Goal: Information Seeking & Learning: Check status

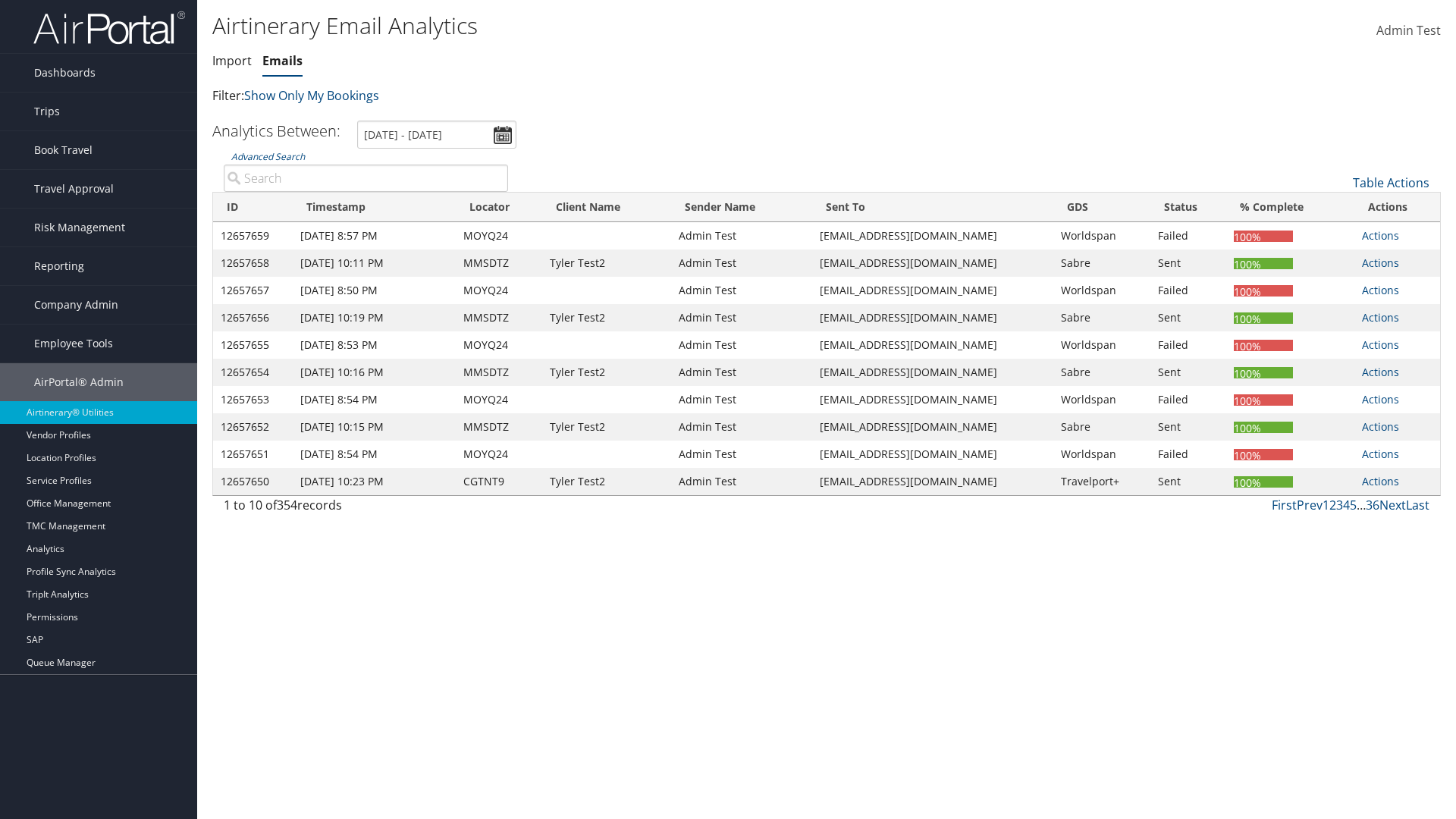
click at [282, 61] on link "Emails" at bounding box center [282, 60] width 40 height 17
click at [268, 156] on link "Advanced Search" at bounding box center [268, 156] width 74 height 13
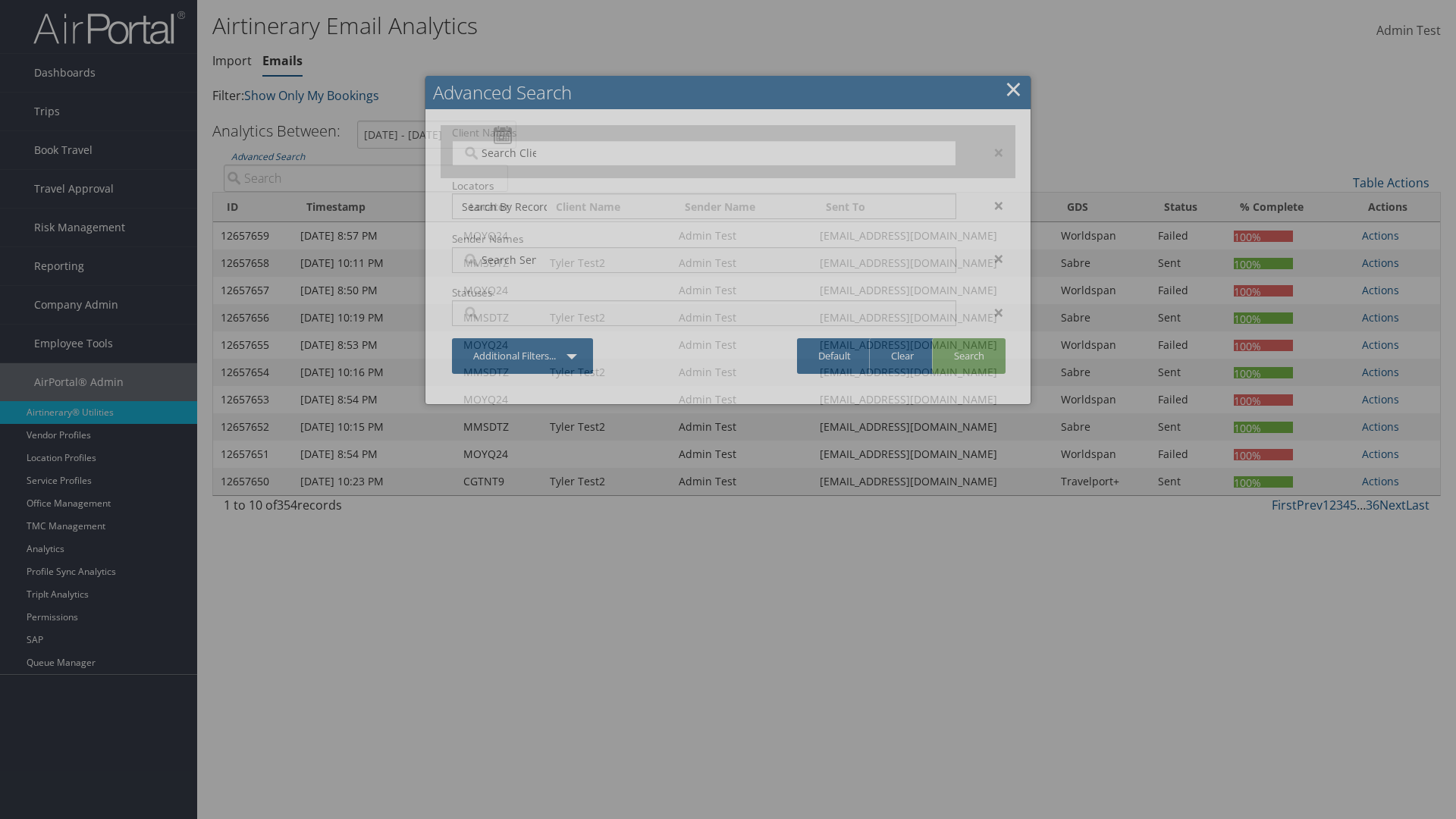
click at [504, 152] on input "search" at bounding box center [504, 152] width 85 height 15
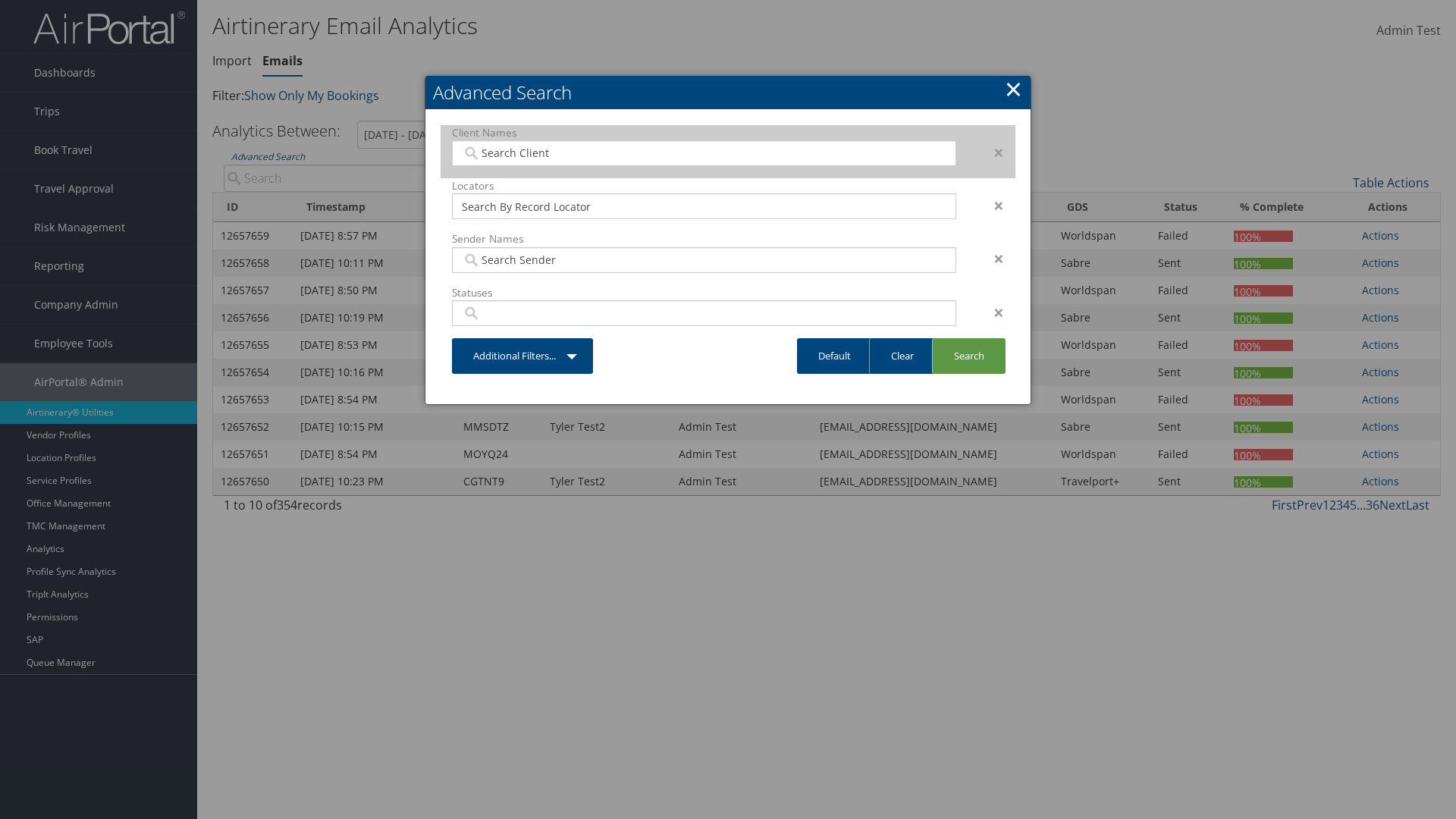
type input "Christopherson Business Travel"
type input "72"
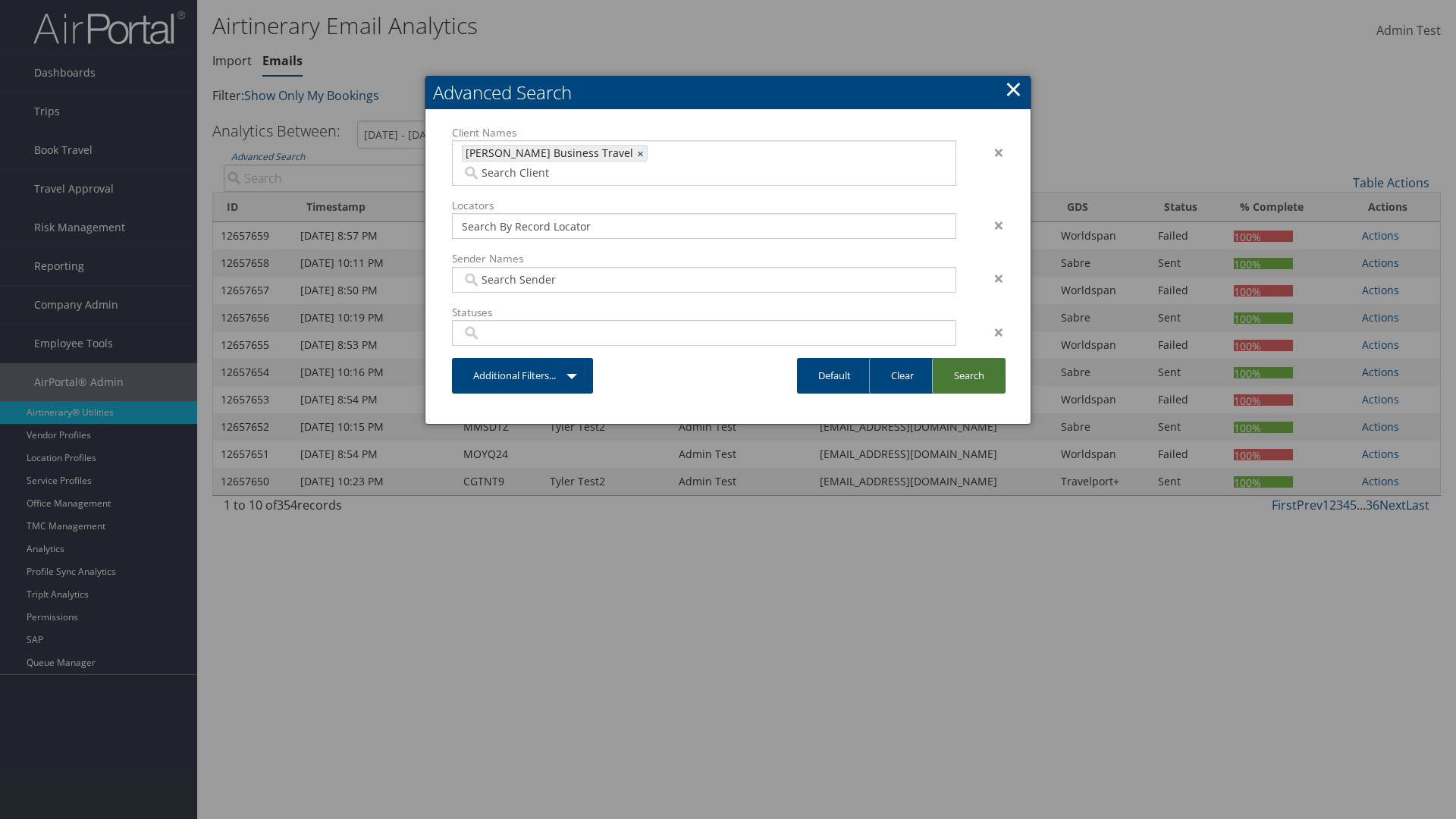
click at [968, 358] on link "Search" at bounding box center [968, 376] width 74 height 35
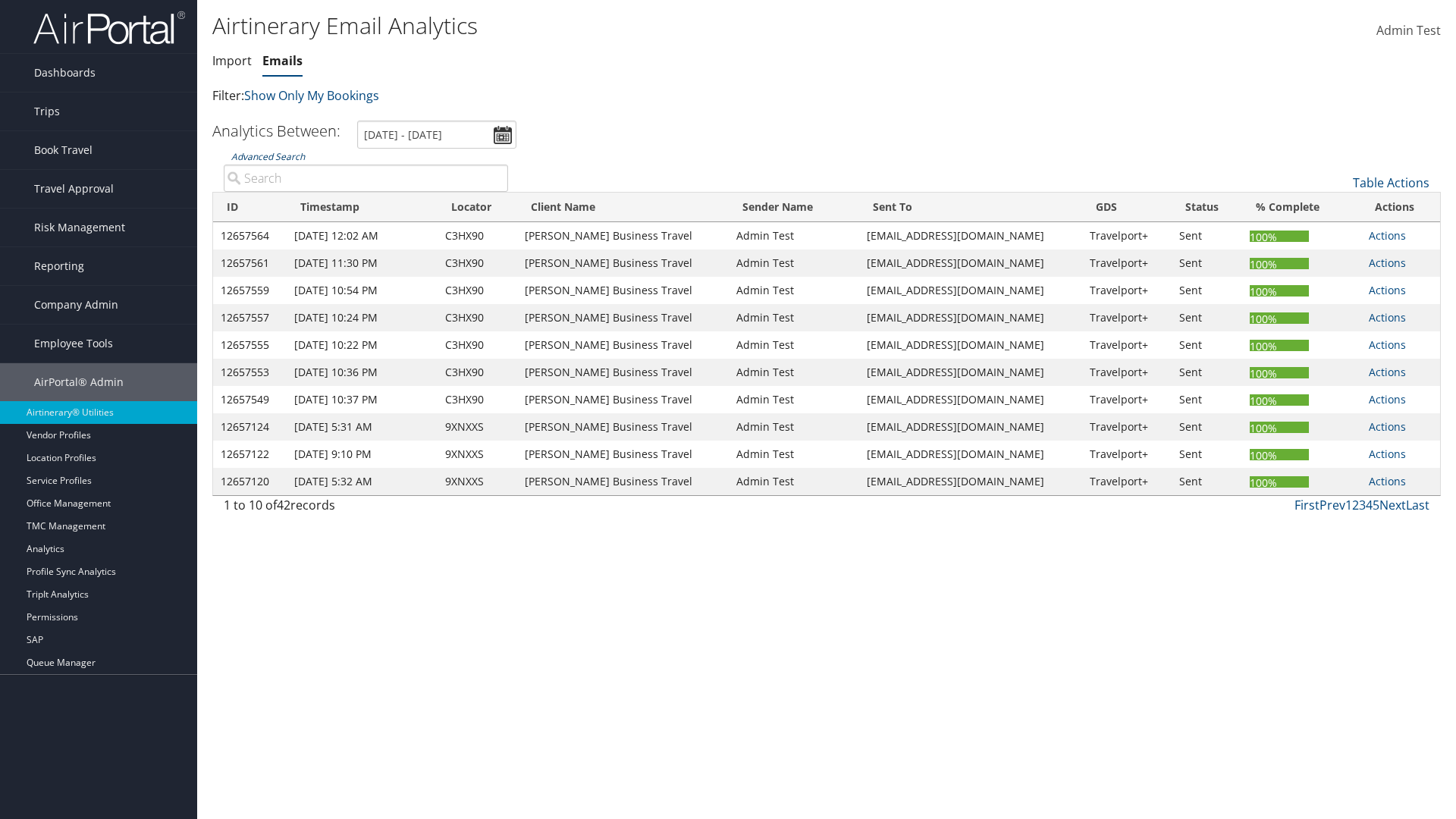
click at [268, 156] on link "Advanced Search" at bounding box center [268, 156] width 74 height 13
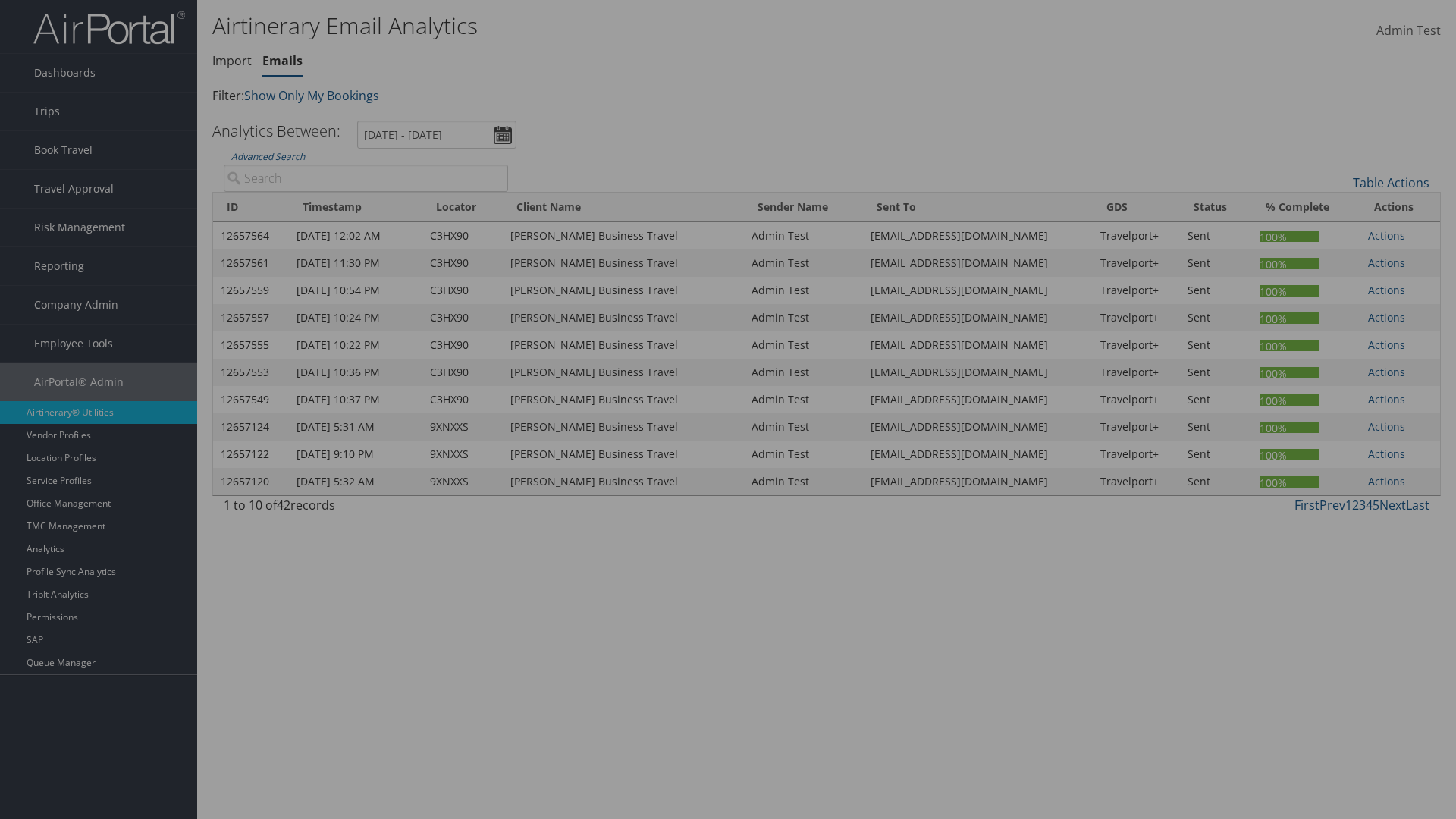
click at [0, 0] on link "Clear" at bounding box center [0, 0] width 0 height 0
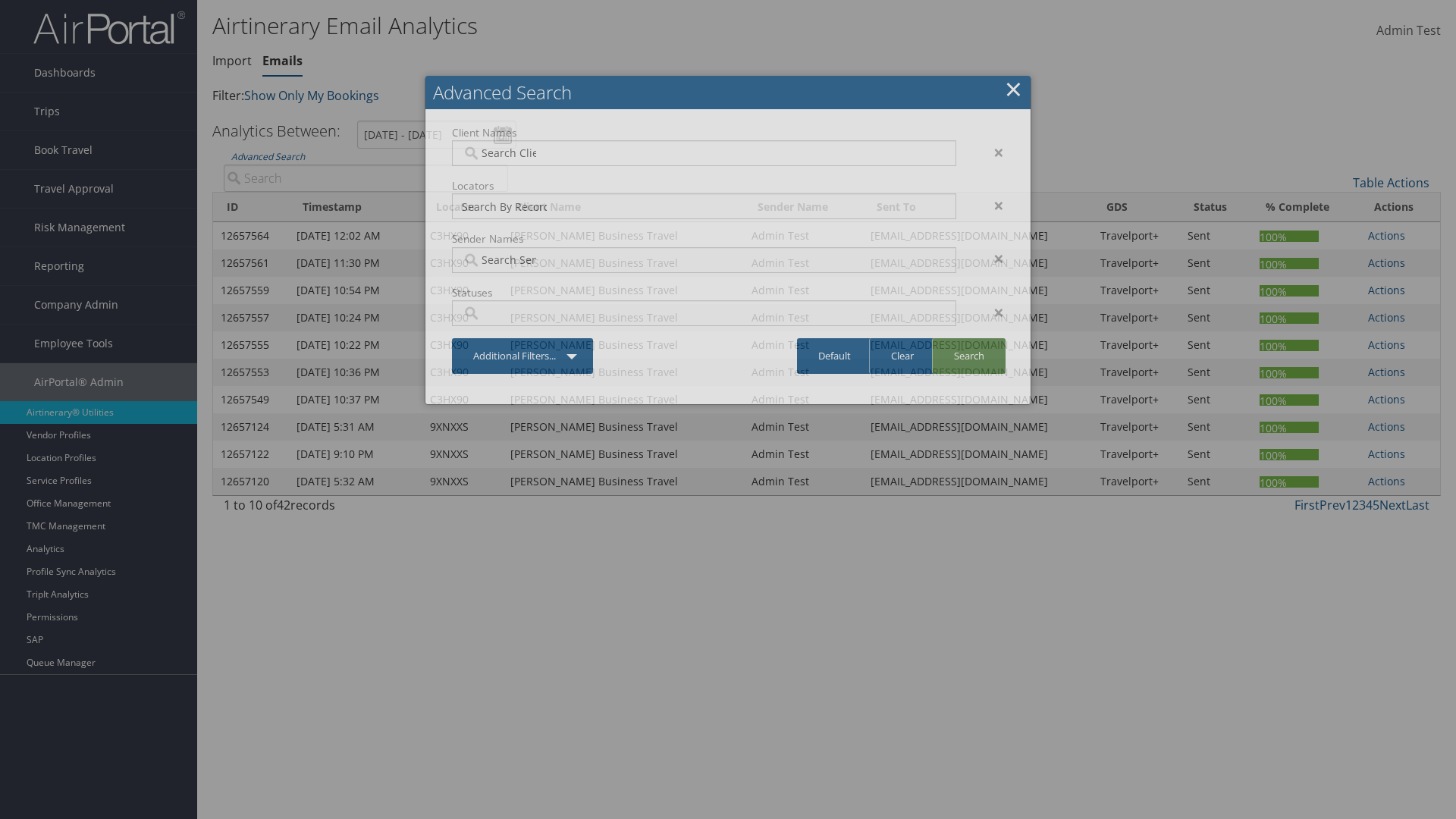
click at [968, 356] on link "Search" at bounding box center [968, 356] width 74 height 35
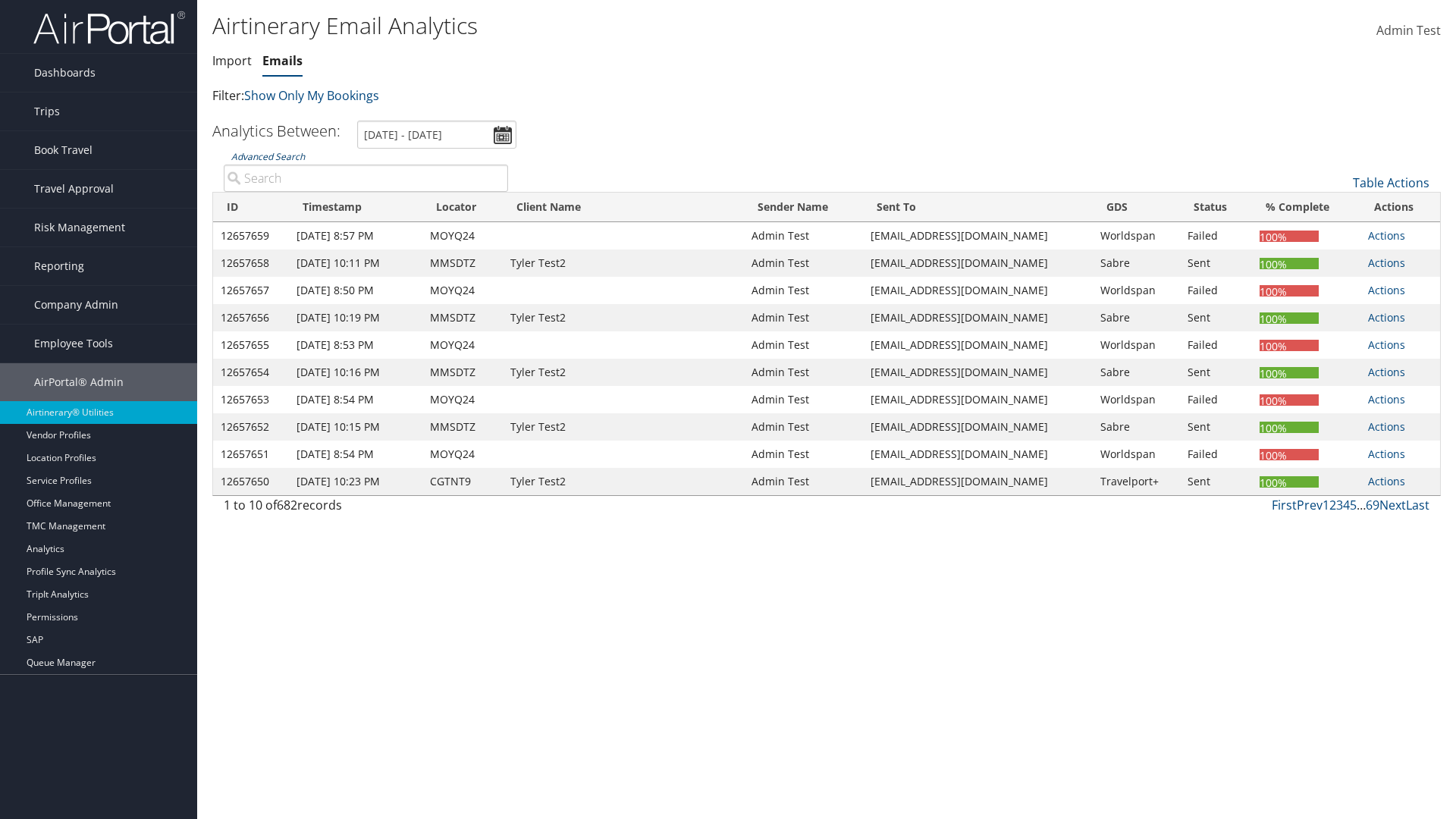
click at [268, 156] on link "Advanced Search" at bounding box center [268, 156] width 74 height 13
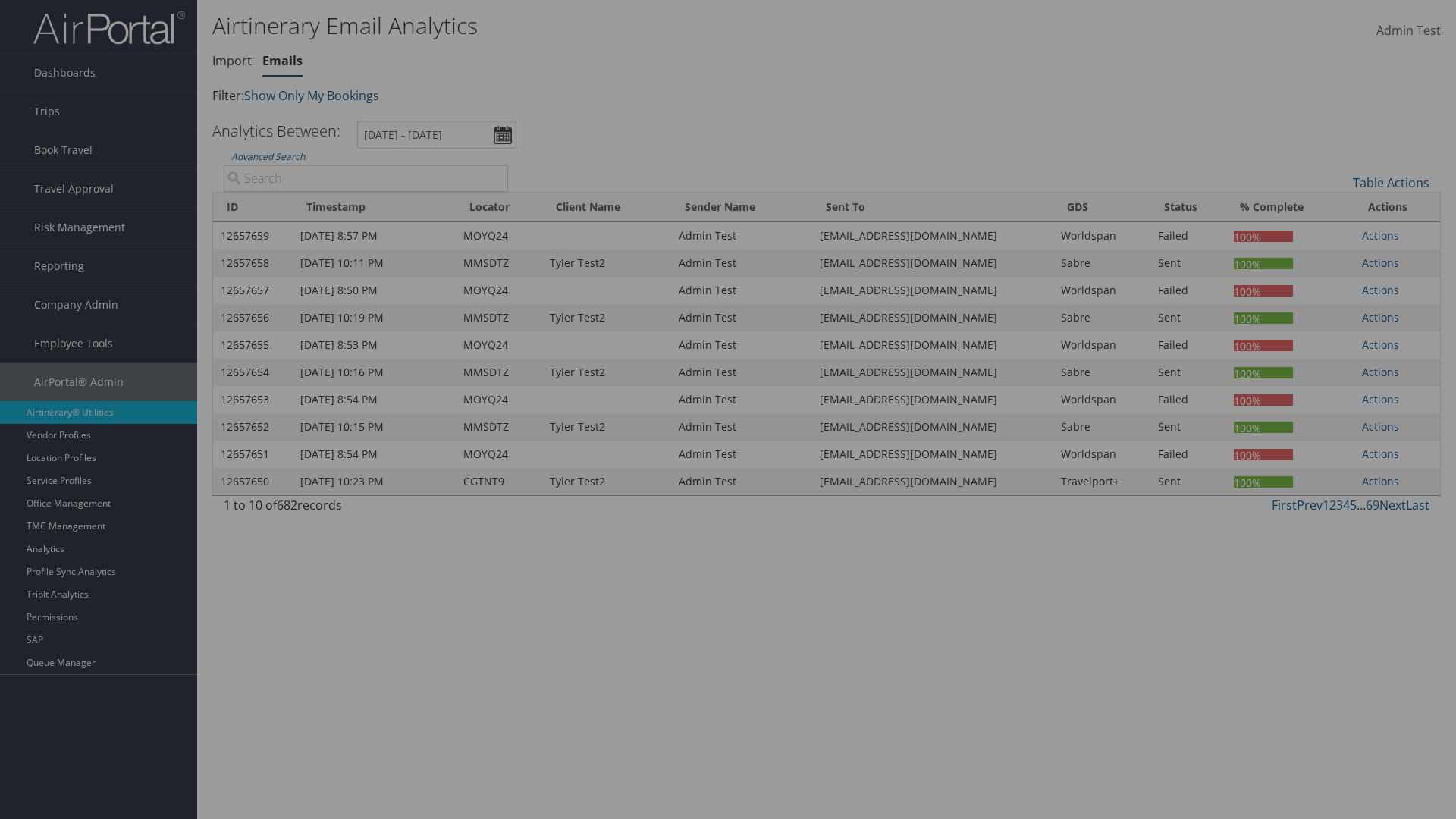
click at [0, 0] on link "Default" at bounding box center [0, 0] width 0 height 0
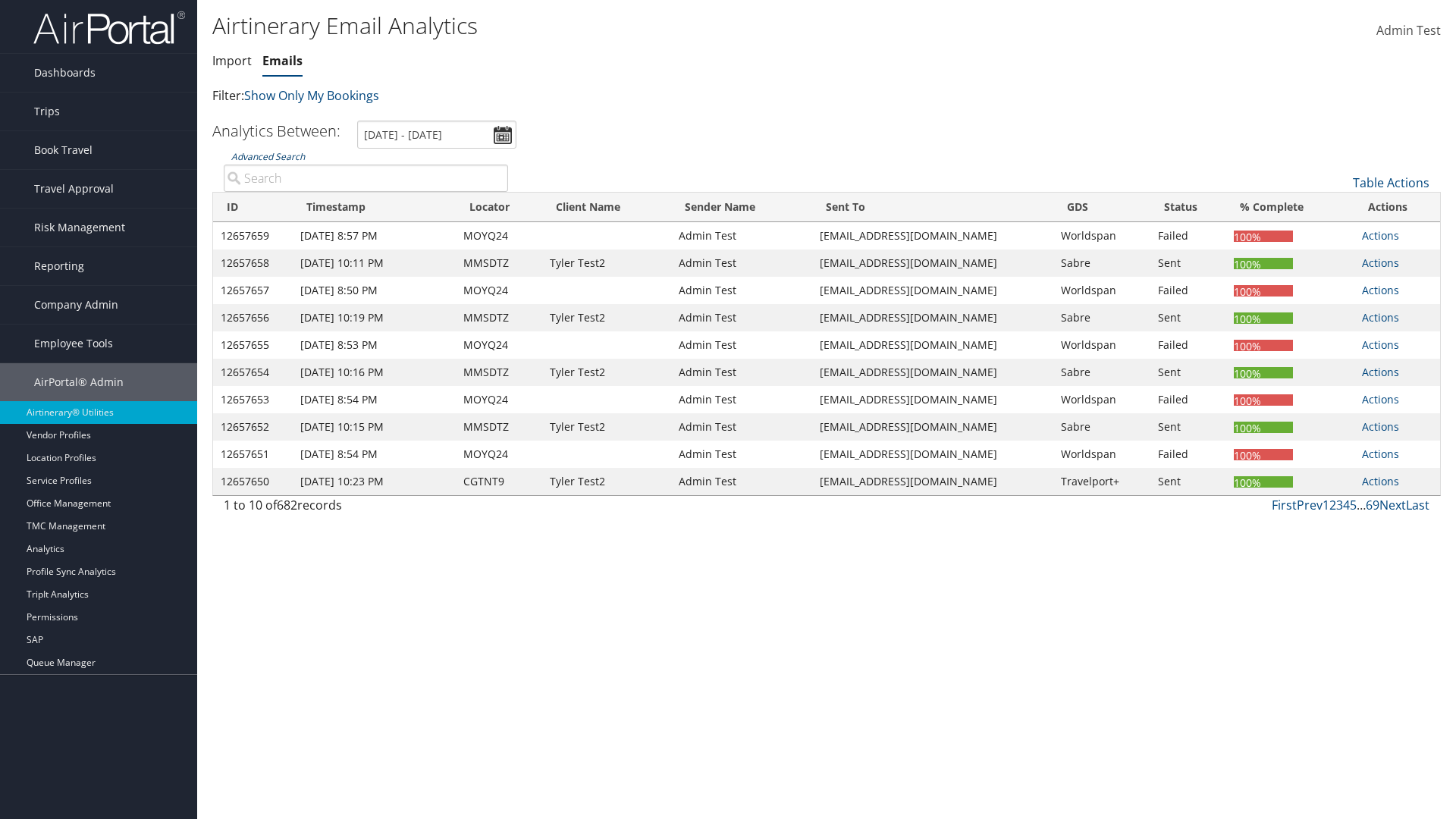
click at [268, 156] on link "Advanced Search" at bounding box center [268, 156] width 74 height 13
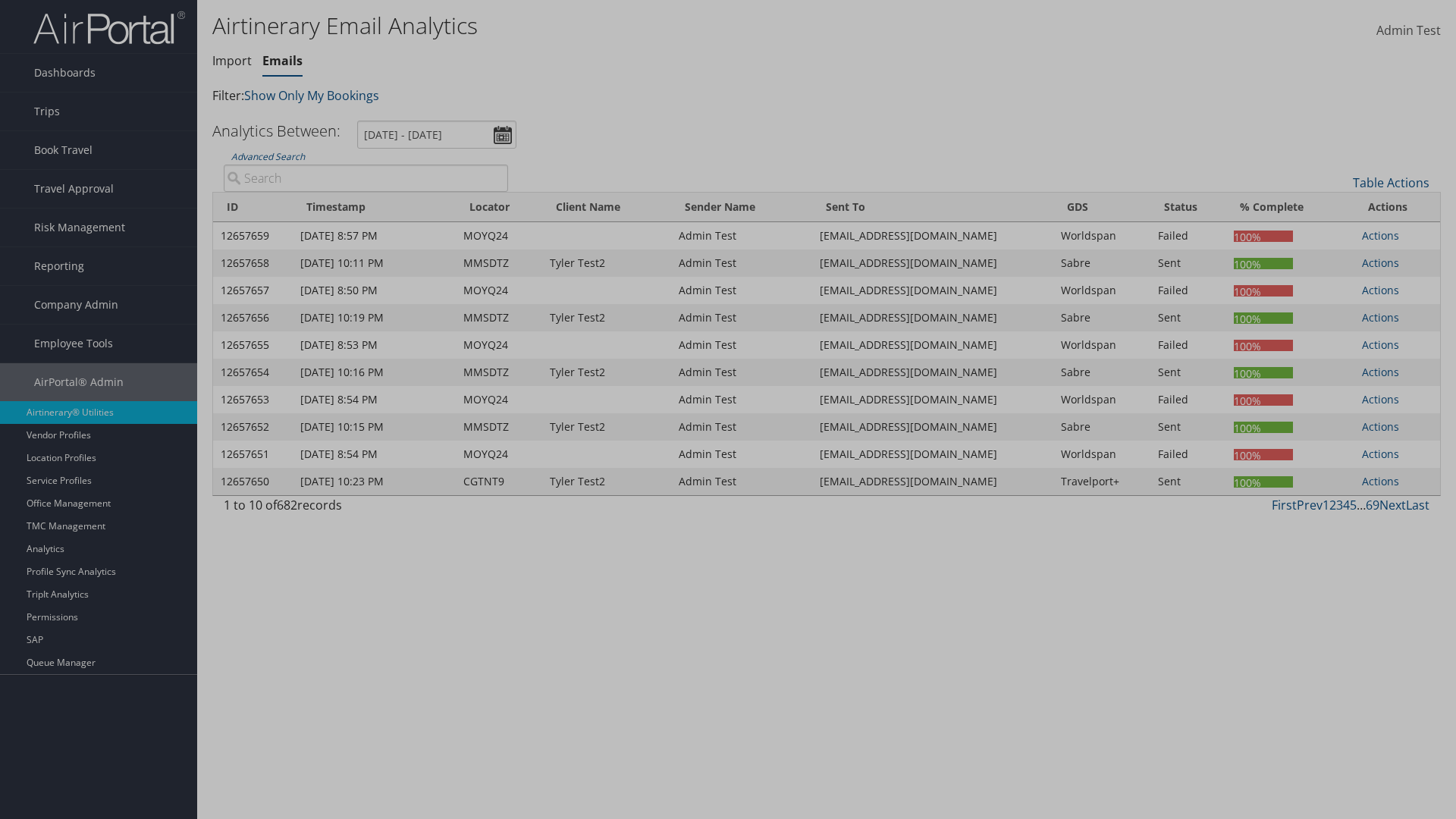
click at [0, 0] on div "×" at bounding box center [0, 0] width 0 height 0
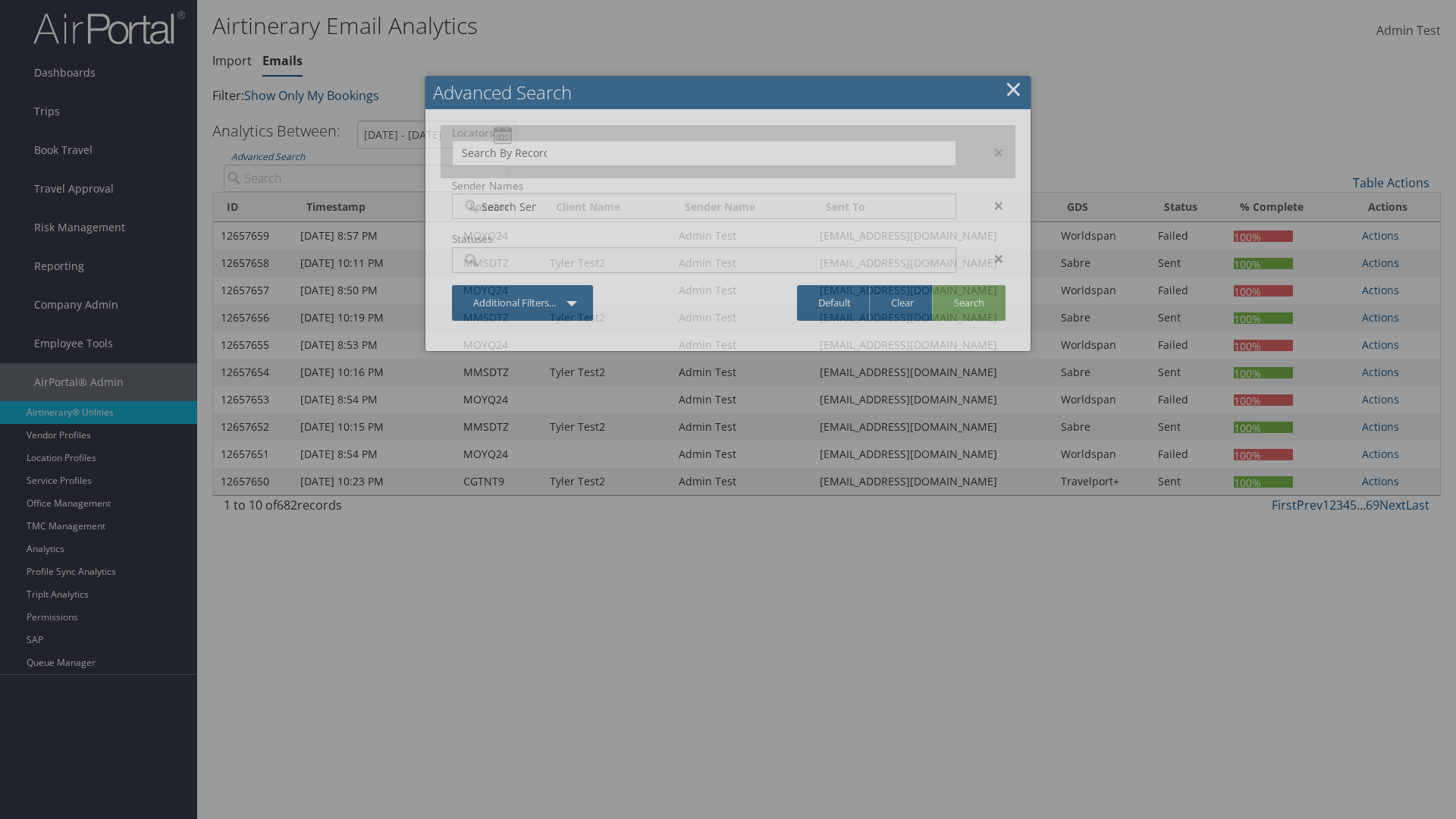
click at [991, 152] on div "×" at bounding box center [991, 152] width 48 height 19
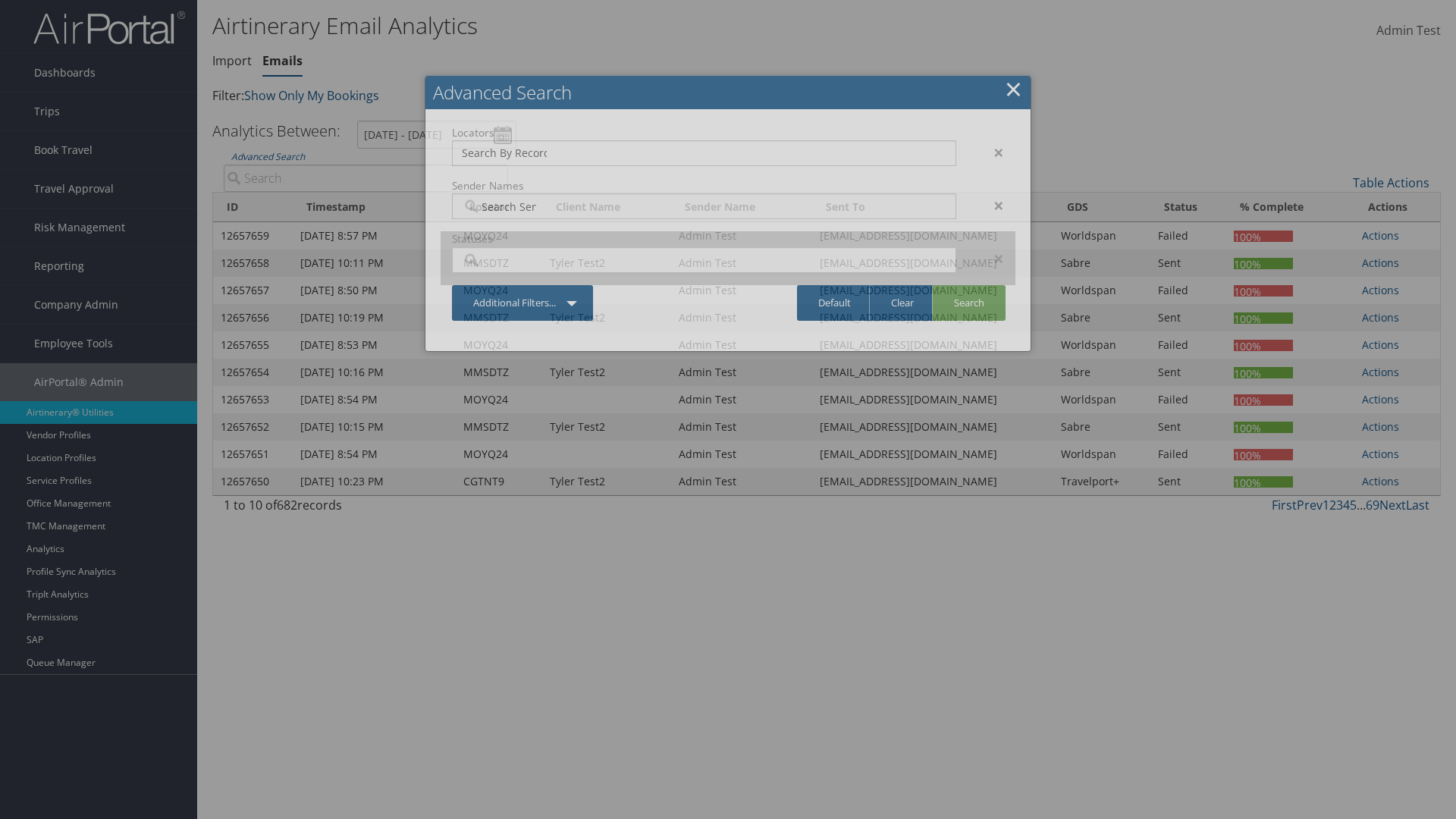
click at [991, 196] on div "×" at bounding box center [991, 205] width 48 height 19
click at [991, 249] on div "×" at bounding box center [991, 258] width 48 height 19
